Goal: Find specific page/section: Find specific page/section

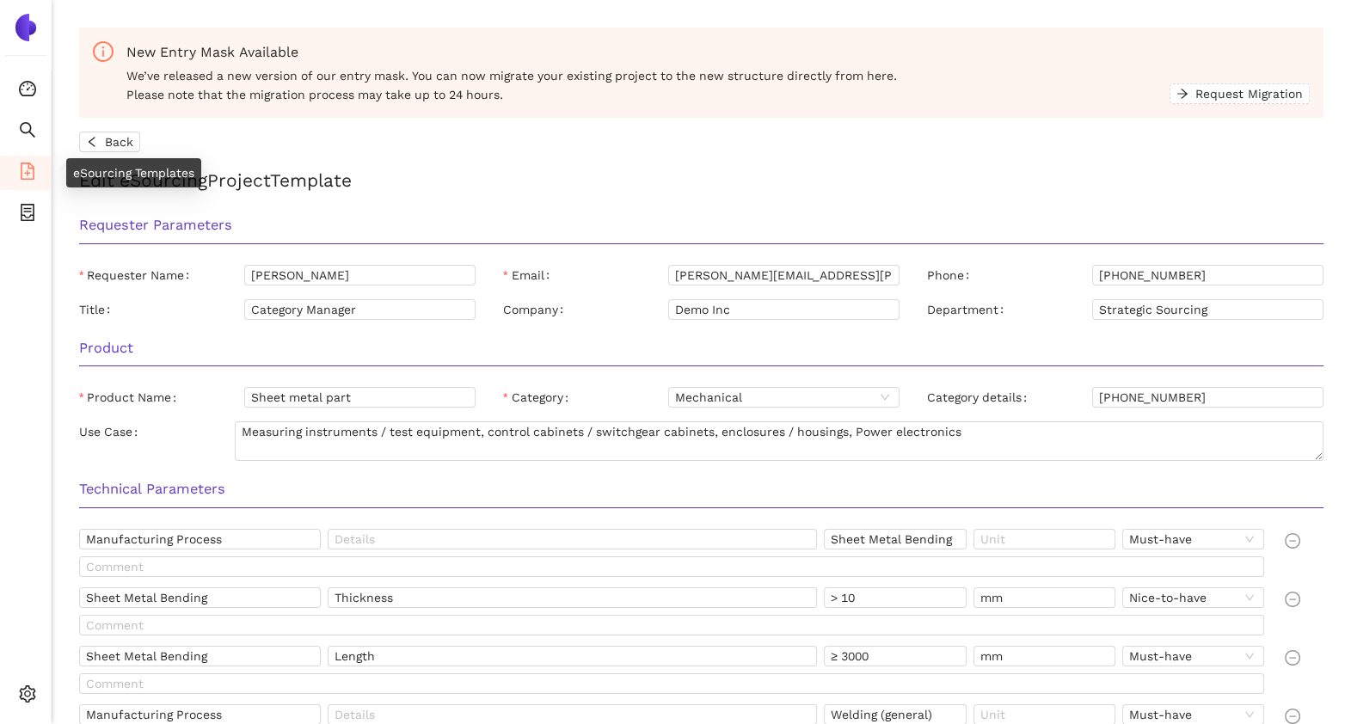
click at [23, 175] on icon "file-add" at bounding box center [27, 171] width 17 height 17
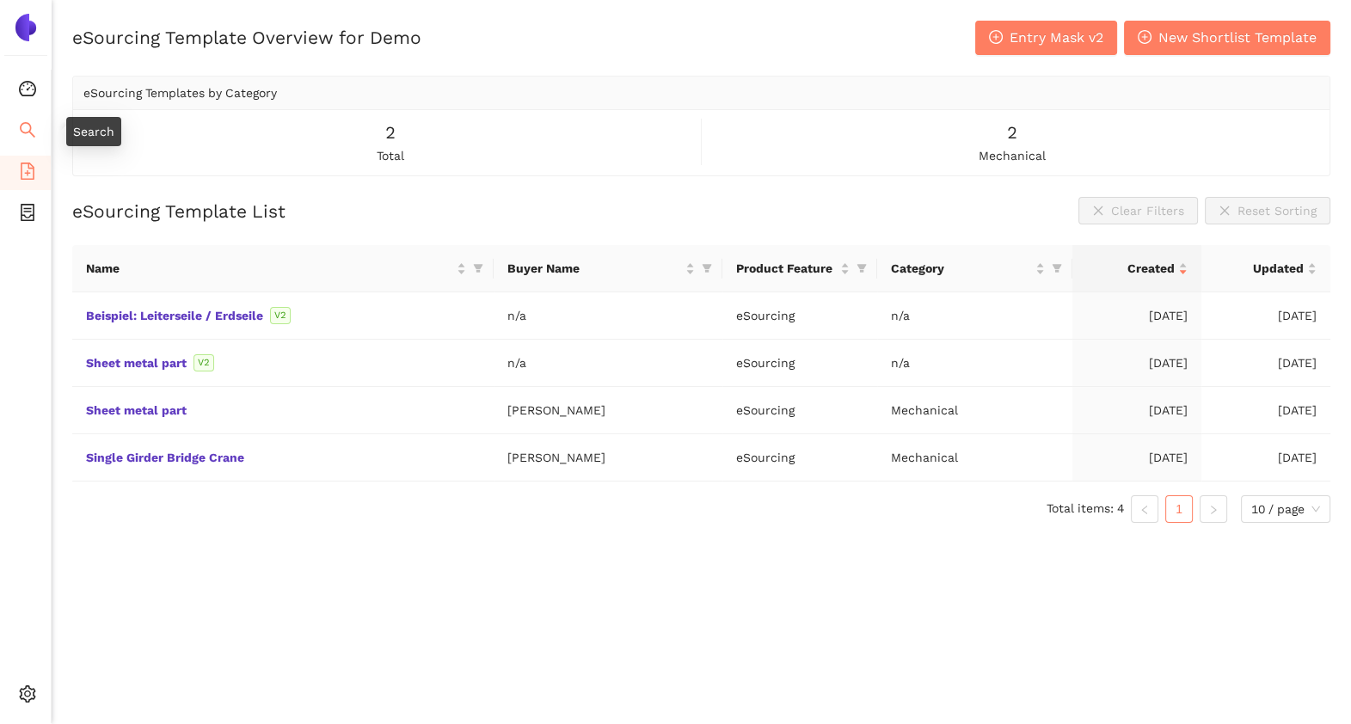
click at [30, 130] on icon "search" at bounding box center [27, 129] width 17 height 17
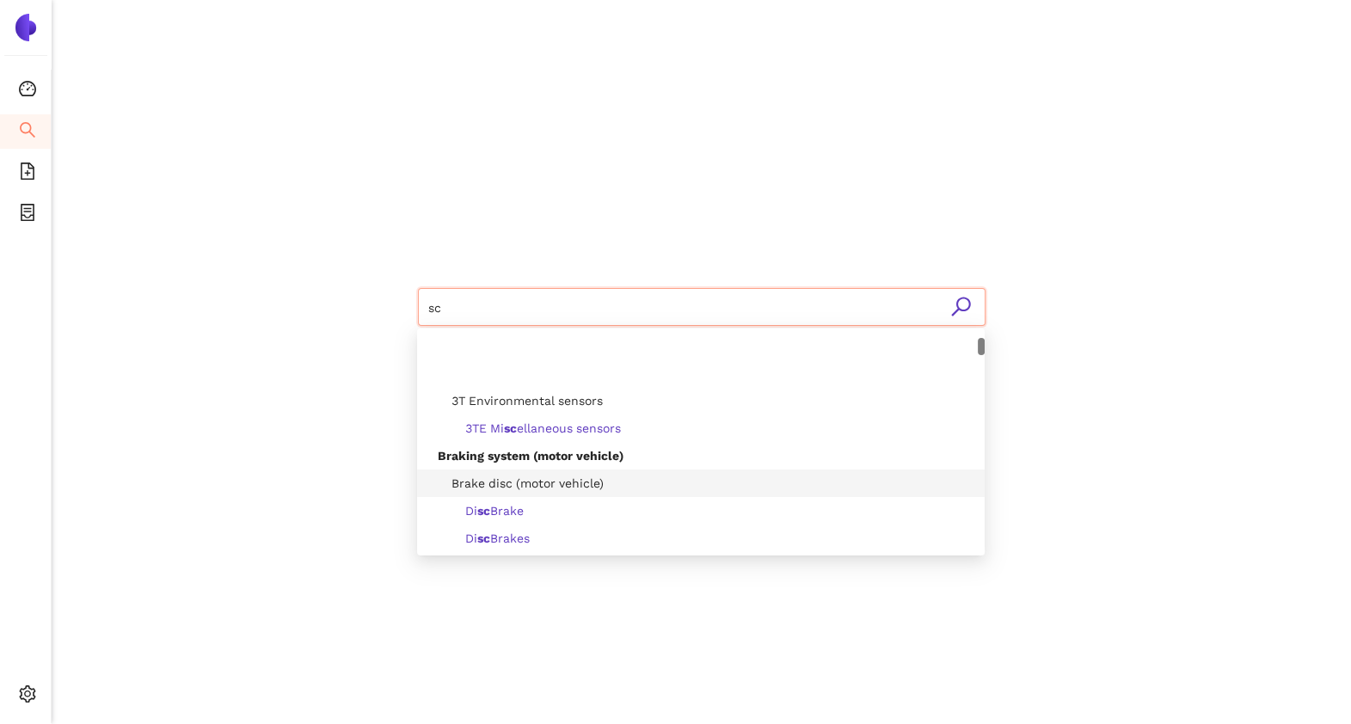
scroll to position [142, 0]
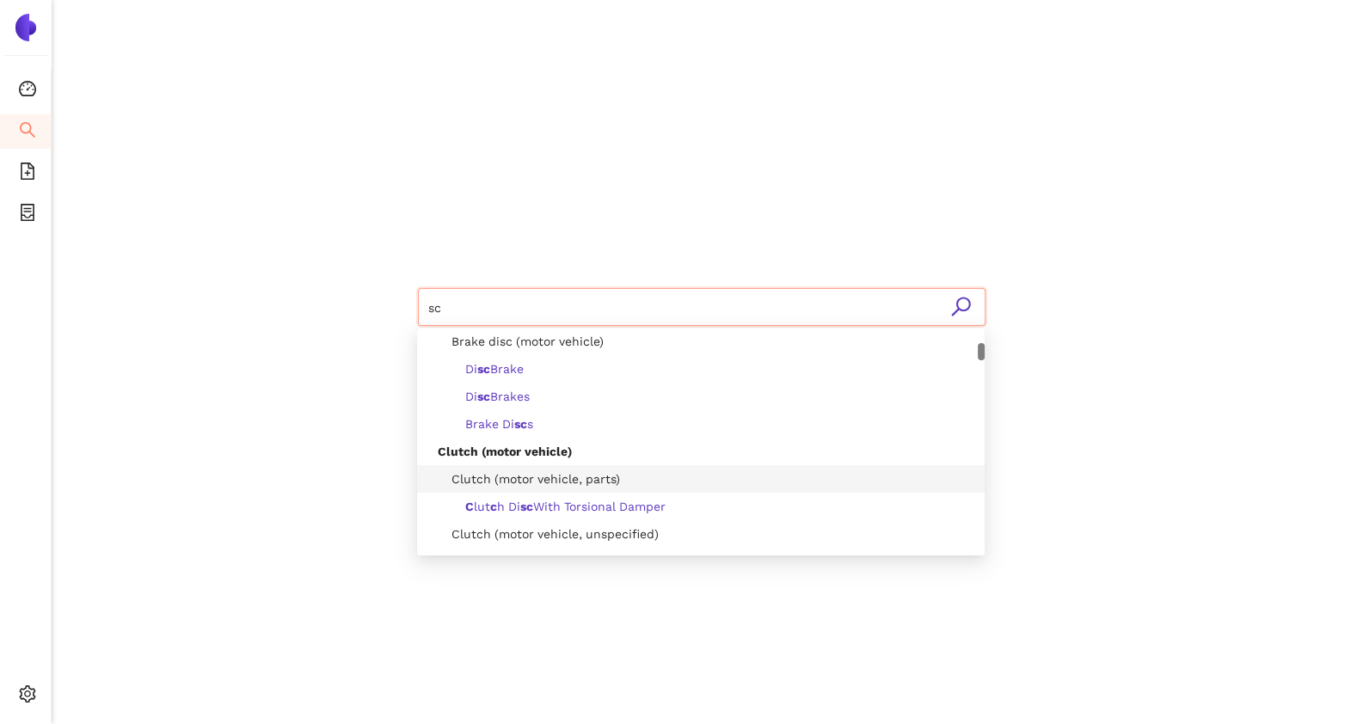
type input "sc"
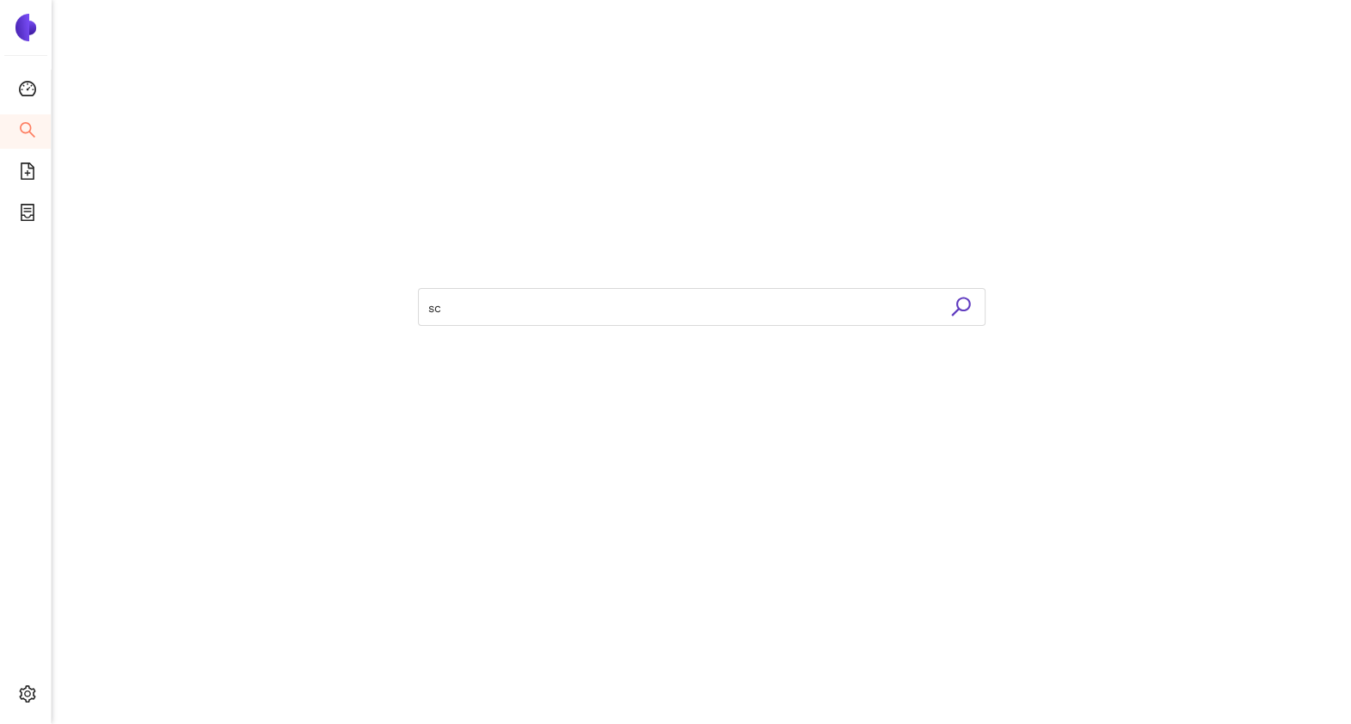
click at [320, 363] on div "sc" at bounding box center [702, 305] width 1032 height 611
click at [26, 169] on icon "file-add" at bounding box center [27, 171] width 17 height 17
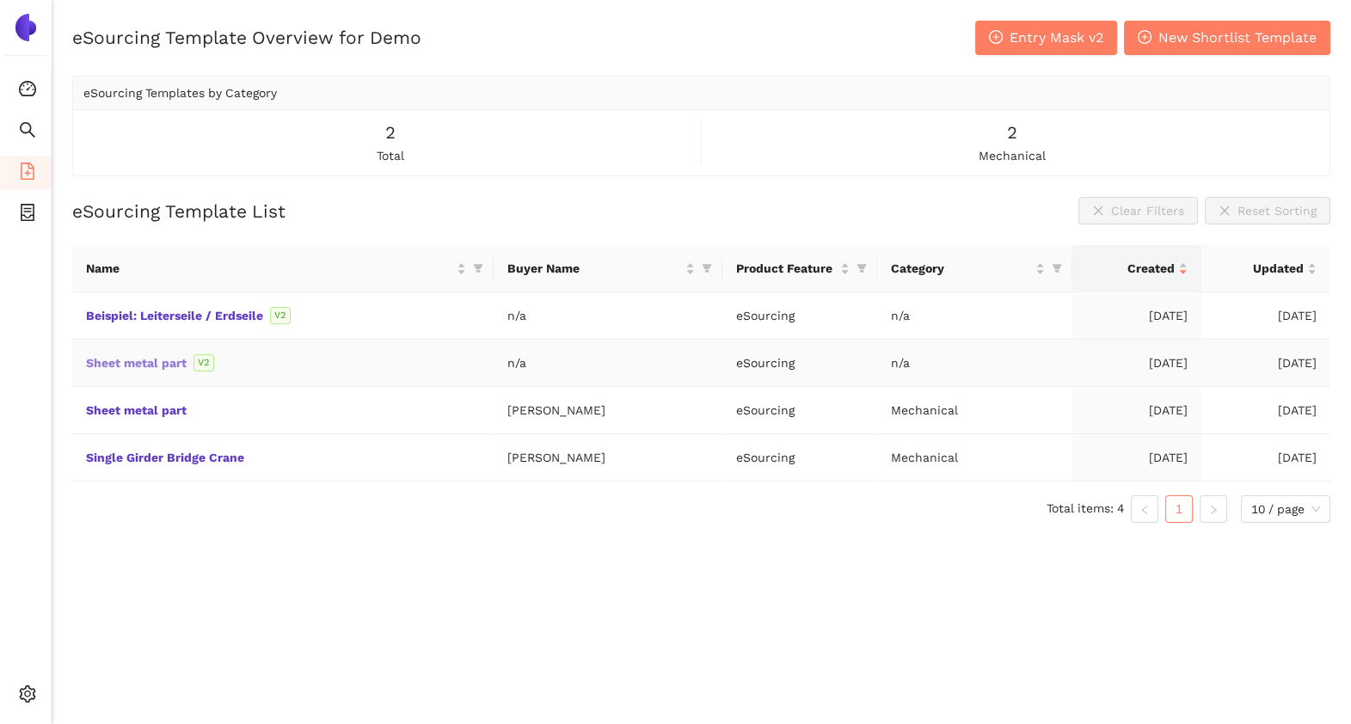
click at [0, 0] on link "Sheet metal part" at bounding box center [0, 0] width 0 height 0
